Goal: Book appointment/travel/reservation

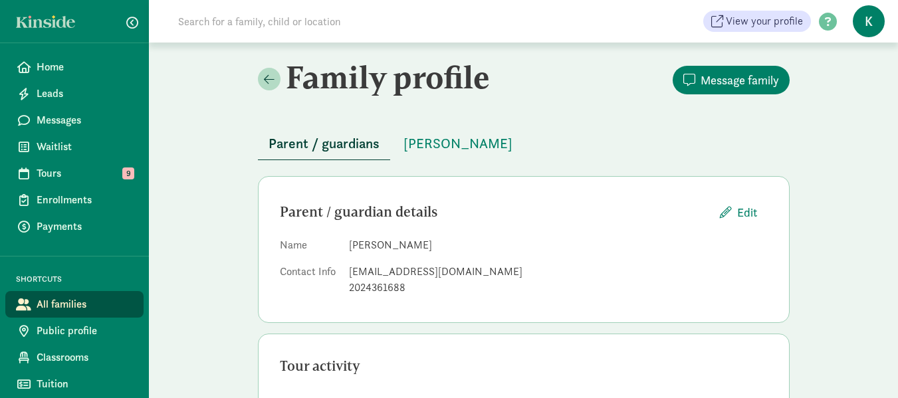
scroll to position [199, 0]
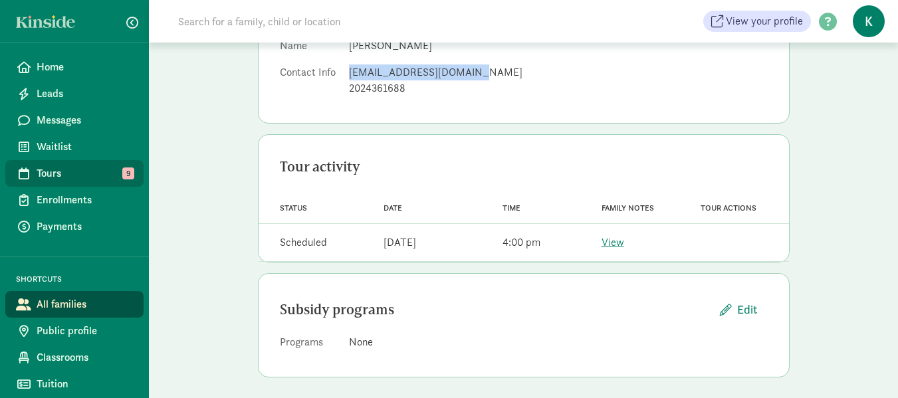
click at [51, 171] on span "Tours" at bounding box center [85, 173] width 96 height 16
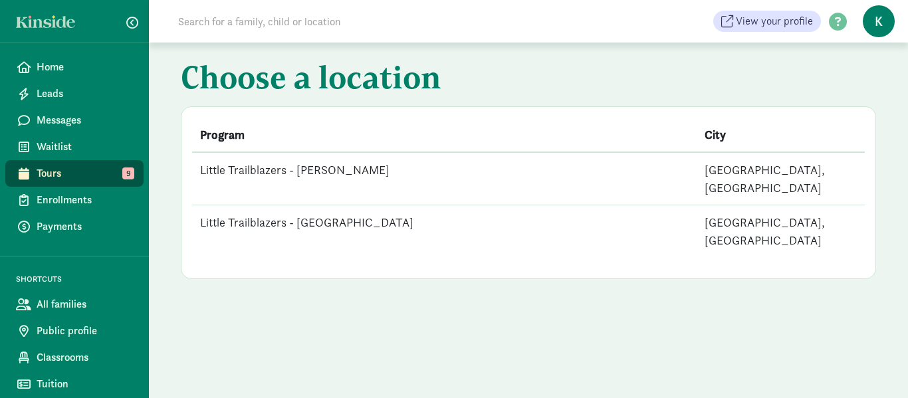
click at [344, 165] on td "Little Trailblazers - Queen Anne" at bounding box center [444, 178] width 504 height 53
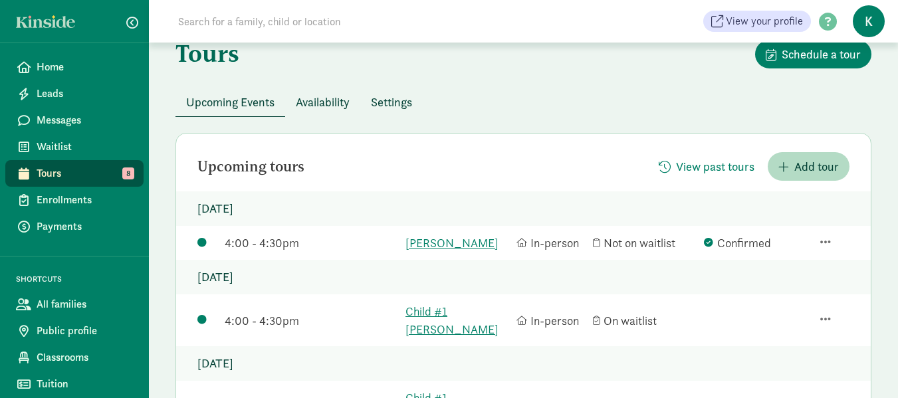
scroll to position [133, 0]
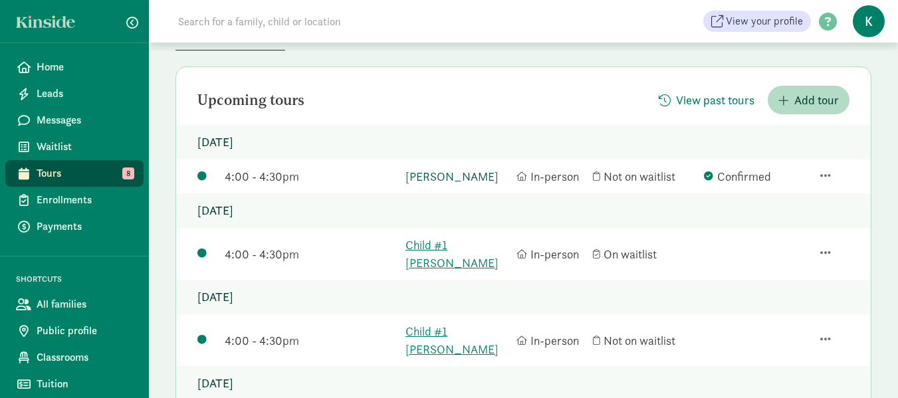
click at [455, 173] on link "Brooks Haderli" at bounding box center [457, 176] width 104 height 18
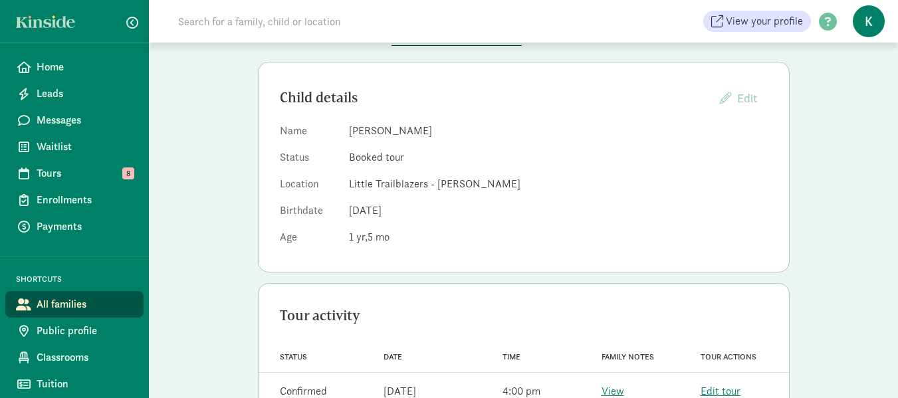
scroll to position [154, 0]
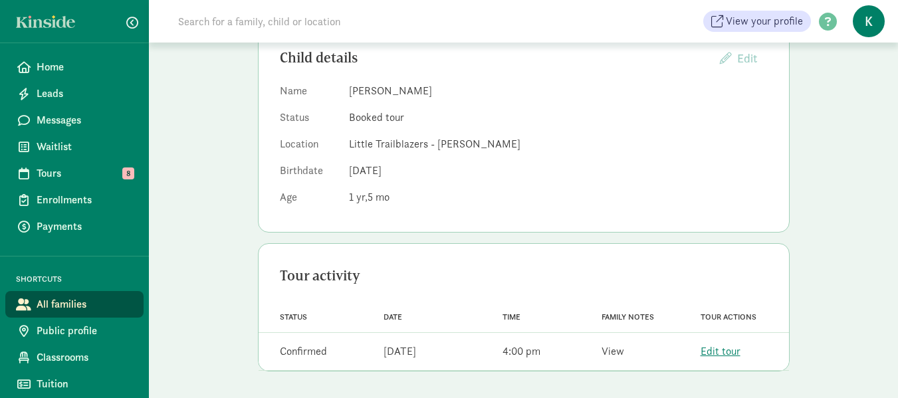
click at [621, 352] on link "View" at bounding box center [612, 351] width 23 height 14
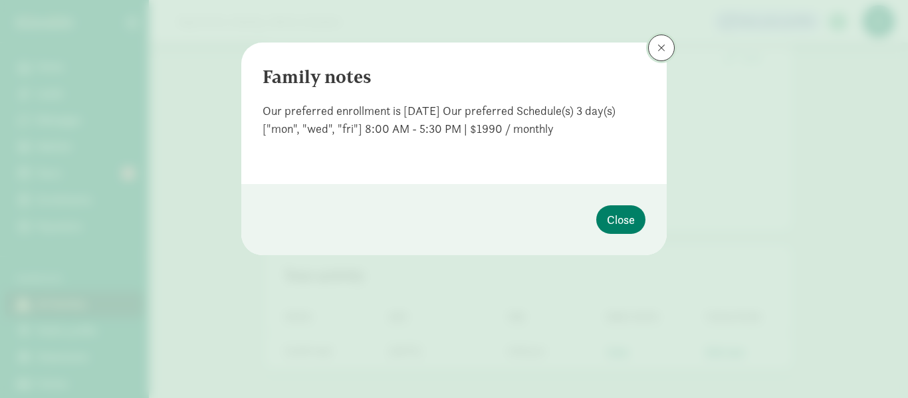
click at [663, 43] on span at bounding box center [661, 48] width 8 height 11
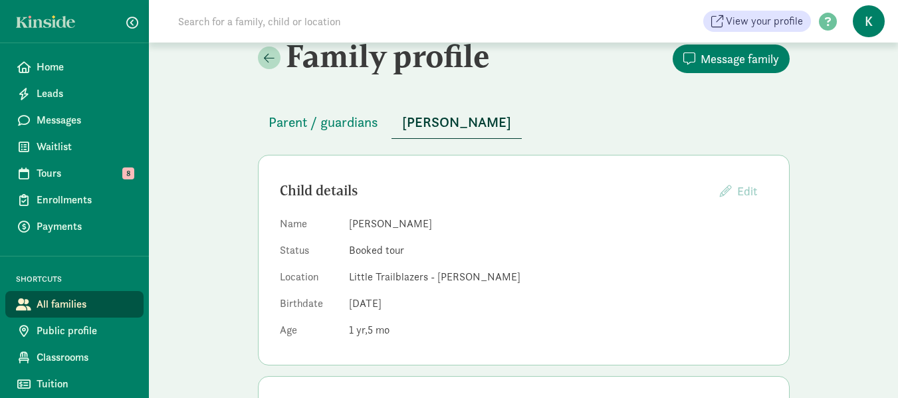
scroll to position [88, 0]
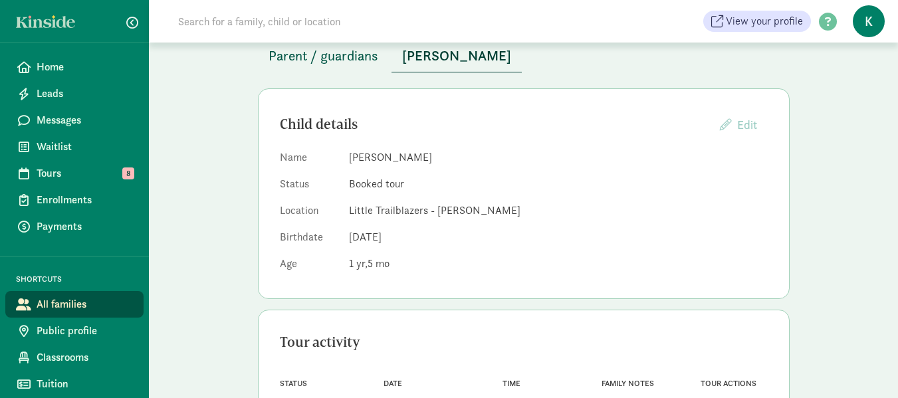
click at [343, 53] on span "Parent / guardians" at bounding box center [323, 55] width 110 height 21
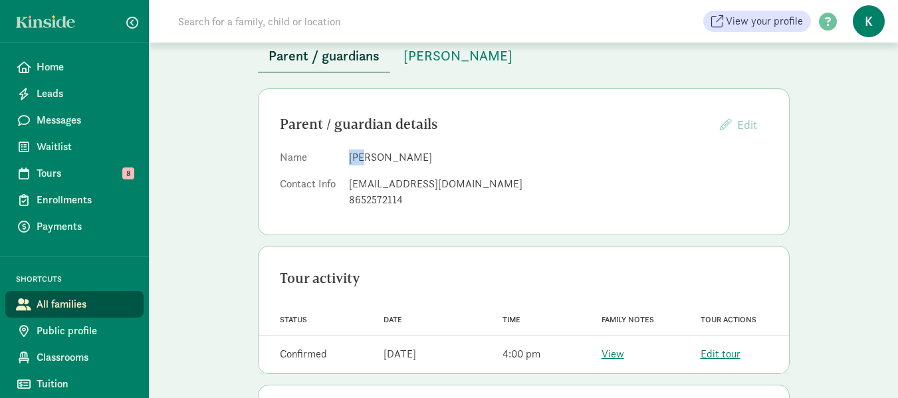
drag, startPoint x: 362, startPoint y: 155, endPoint x: 344, endPoint y: 160, distance: 19.4
click at [344, 160] on dl "Name Liz Haderli Contact Info lizwalker6312@gmail.com 8652572114" at bounding box center [524, 182] width 488 height 64
click at [59, 169] on span "Tours" at bounding box center [85, 173] width 96 height 16
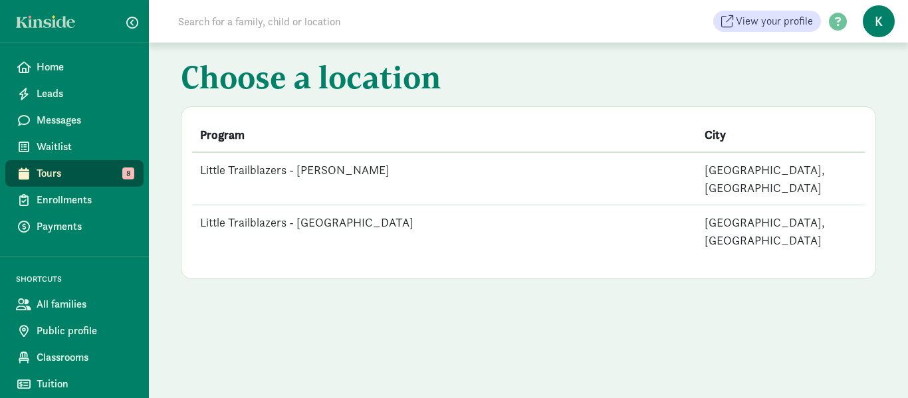
click at [346, 205] on td "Little Trailblazers - West Seattle" at bounding box center [444, 231] width 504 height 52
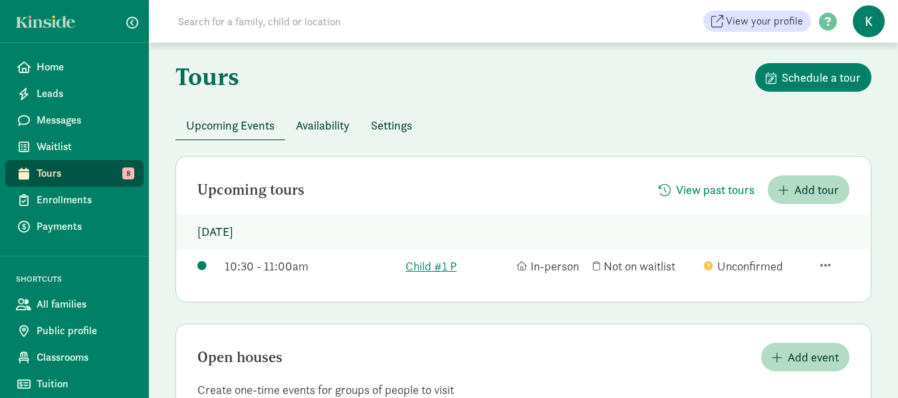
scroll to position [66, 0]
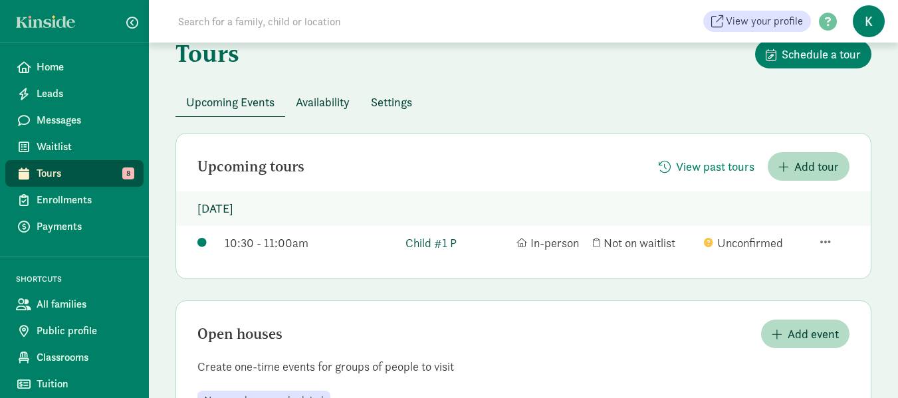
click at [448, 237] on link "Child #1 P" at bounding box center [457, 243] width 104 height 18
click at [74, 169] on span "Tours" at bounding box center [85, 173] width 96 height 16
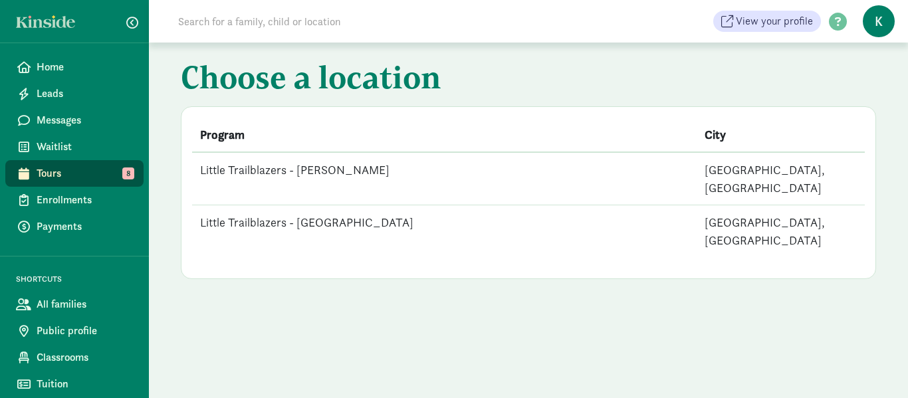
click at [332, 172] on td "Little Trailblazers - [PERSON_NAME]" at bounding box center [444, 178] width 504 height 53
